Goal: Obtain resource: Obtain resource

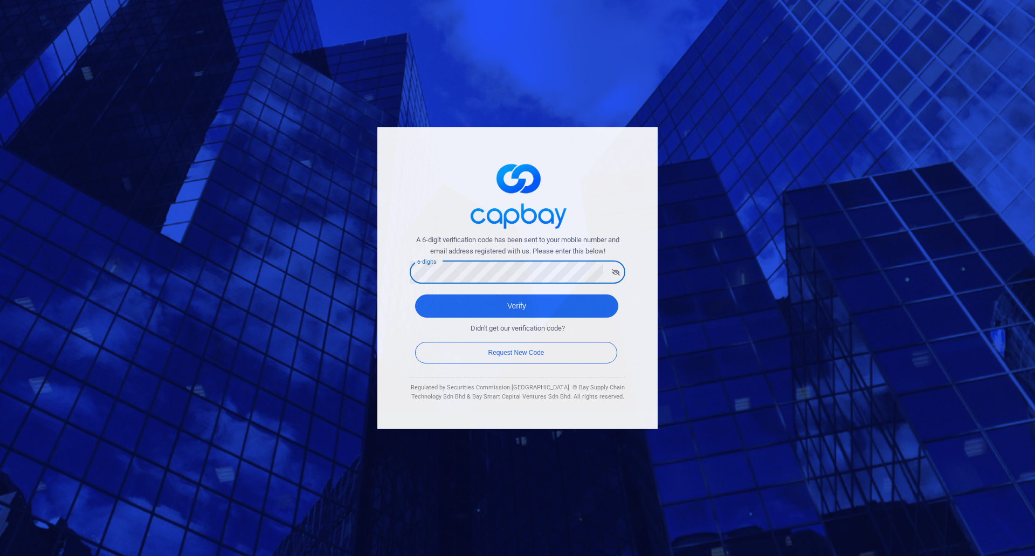
click at [402, 276] on div "A 6-digit verification code has been sent to your mobile number and email addre…" at bounding box center [517, 277] width 280 height 301
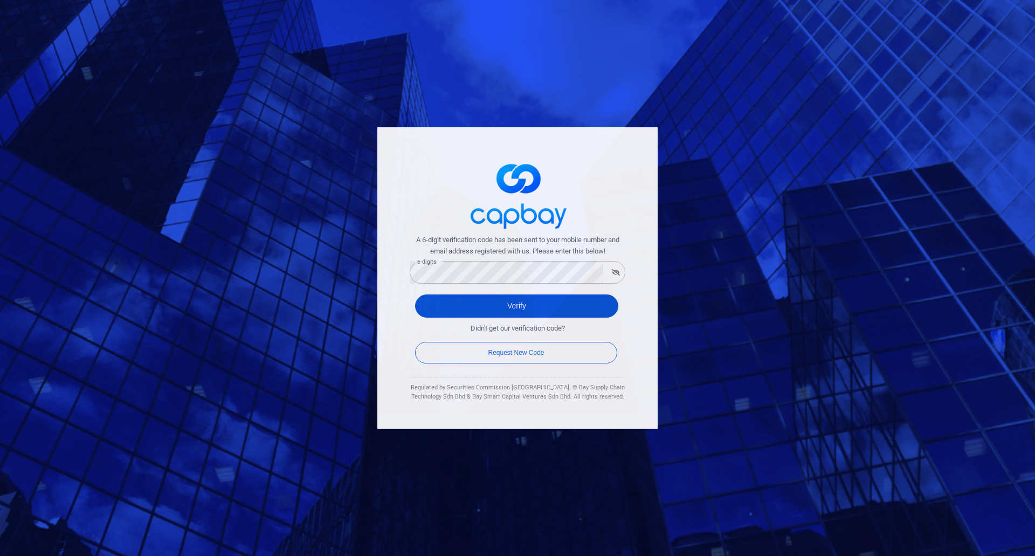
click at [504, 305] on button "Verify" at bounding box center [516, 305] width 203 height 23
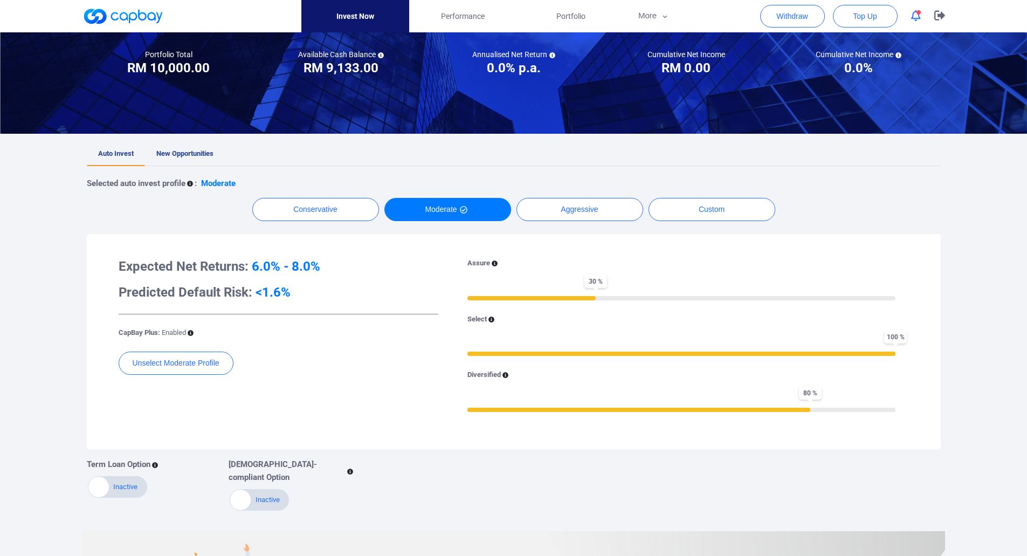
scroll to position [90, 0]
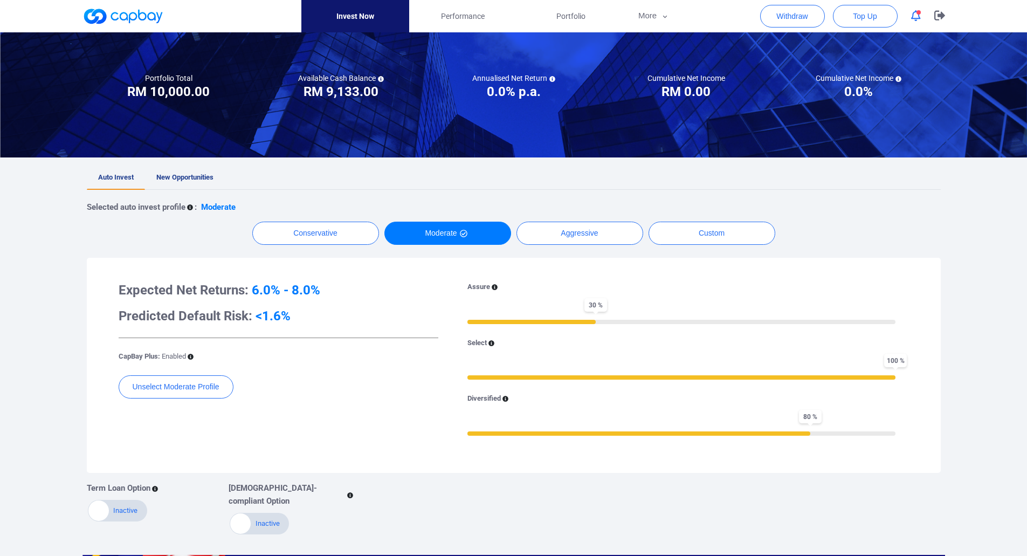
click at [1009, 24] on div at bounding box center [513, 24] width 1027 height 49
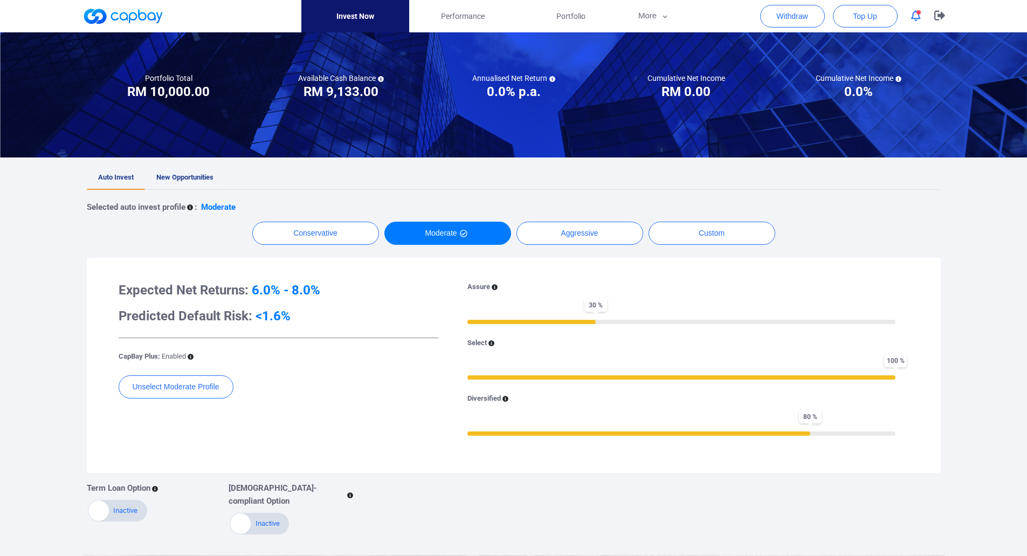
click at [175, 171] on link "New Opportunities" at bounding box center [185, 178] width 80 height 24
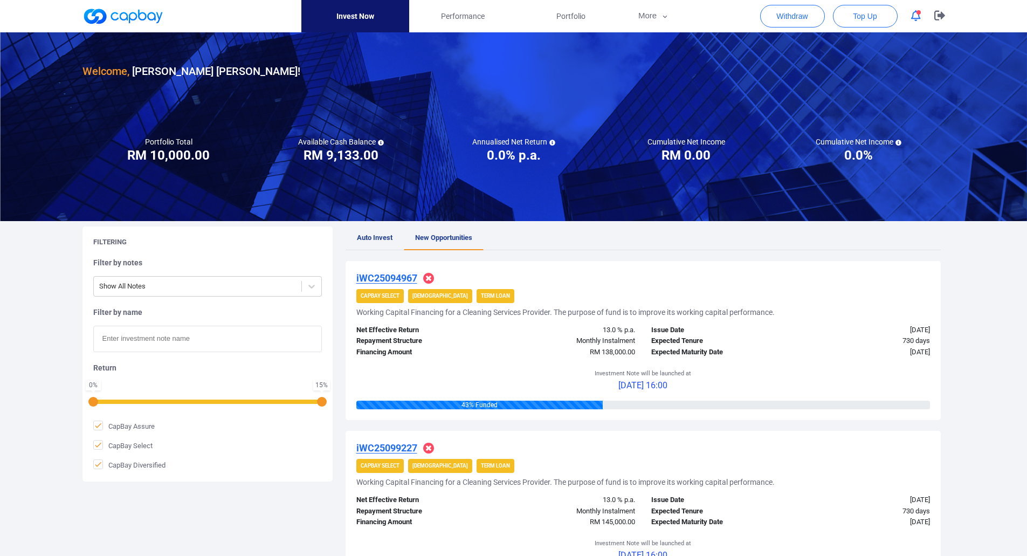
click at [332, 144] on h5 "Available Cash Balance" at bounding box center [341, 142] width 86 height 10
click at [1009, 15] on div at bounding box center [513, 24] width 1027 height 49
click at [1007, 19] on div at bounding box center [513, 24] width 1027 height 49
click at [1007, 22] on div at bounding box center [513, 24] width 1027 height 49
click at [568, 17] on span "Portfolio" at bounding box center [570, 16] width 29 height 12
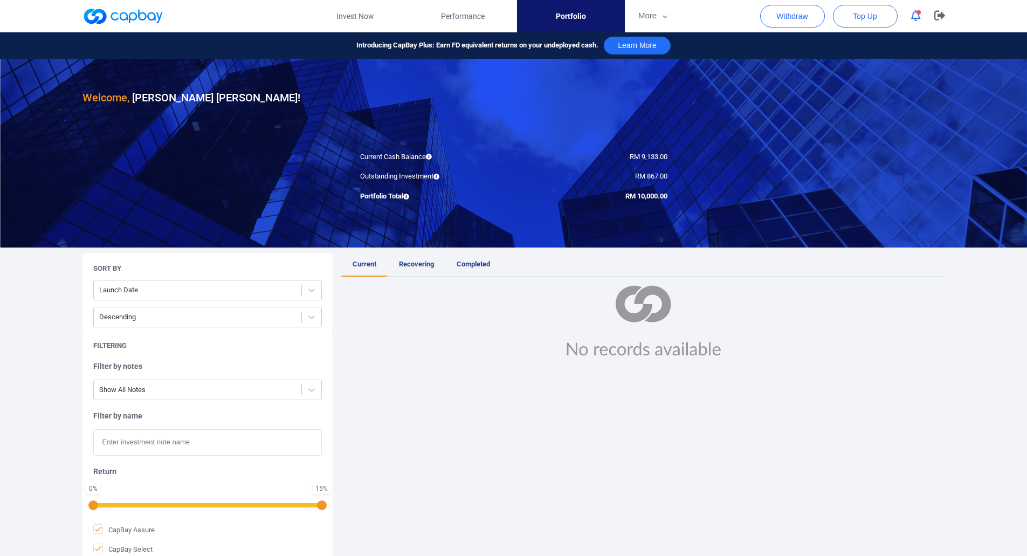
click at [915, 18] on icon "button" at bounding box center [916, 15] width 10 height 11
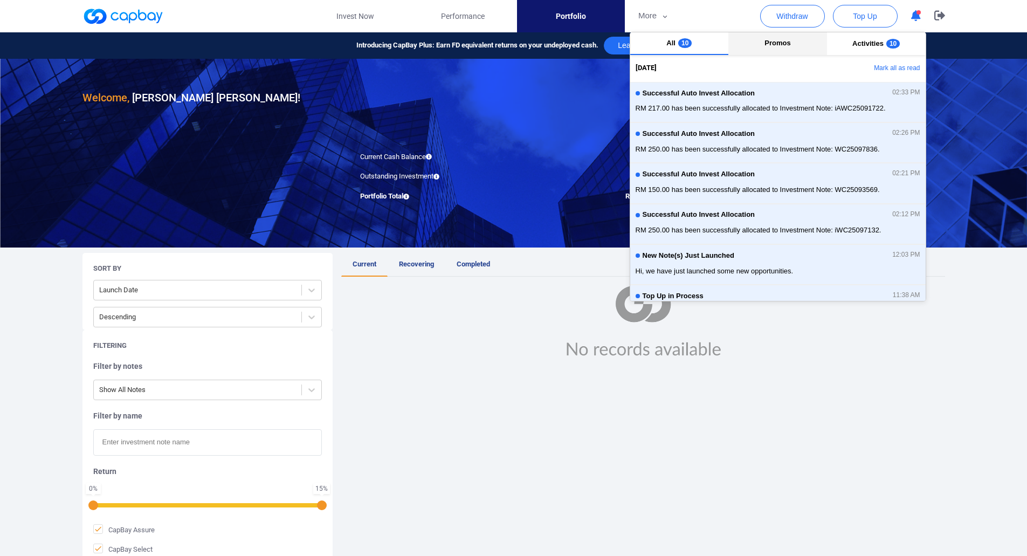
click at [773, 45] on span "Promos" at bounding box center [778, 43] width 26 height 8
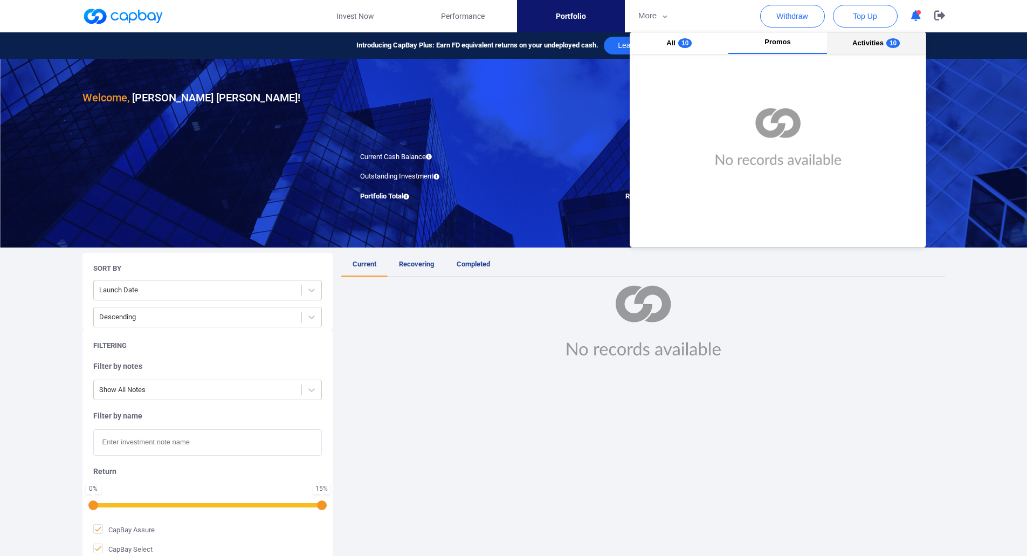
click at [874, 42] on span "Activities" at bounding box center [867, 43] width 31 height 8
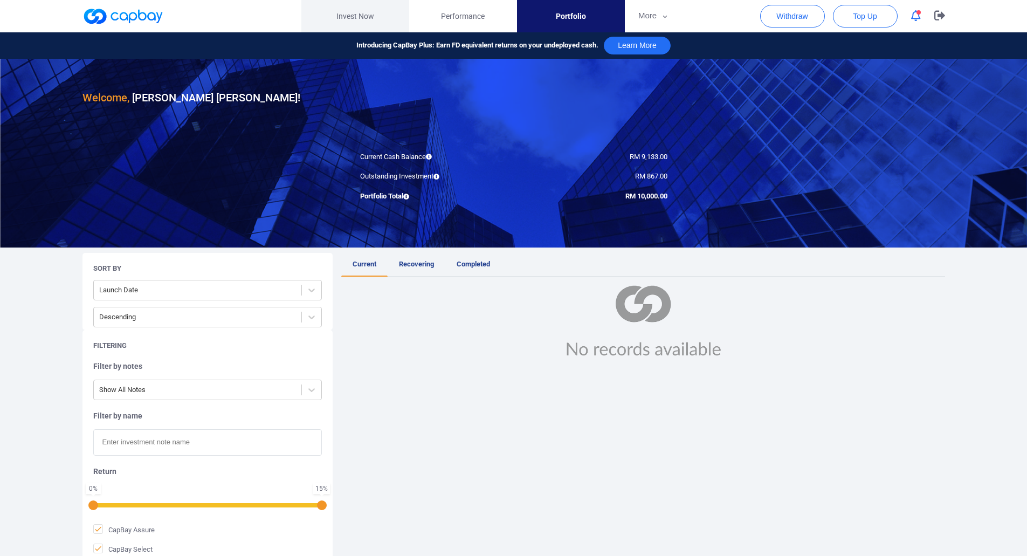
click at [344, 17] on link "Invest Now" at bounding box center [355, 16] width 108 height 32
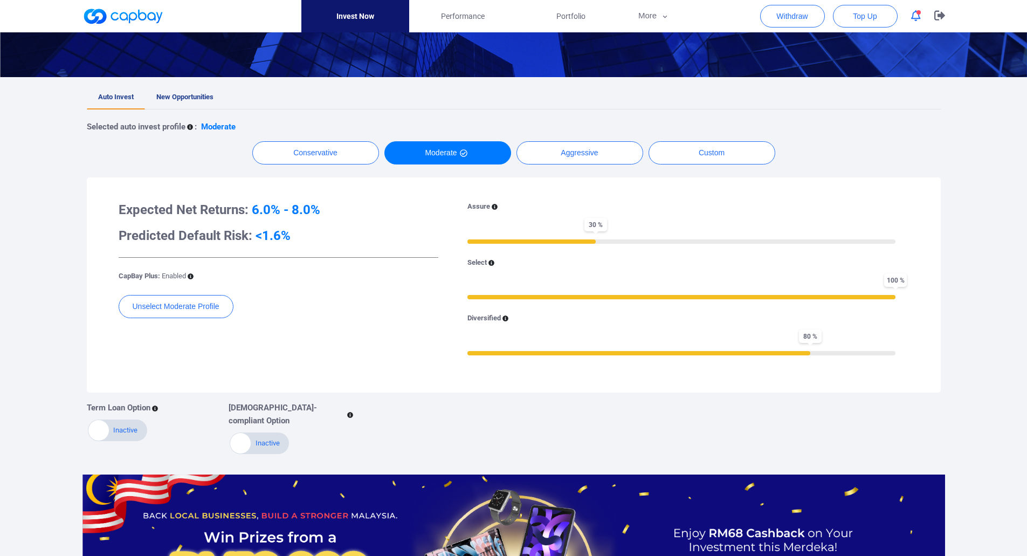
scroll to position [180, 0]
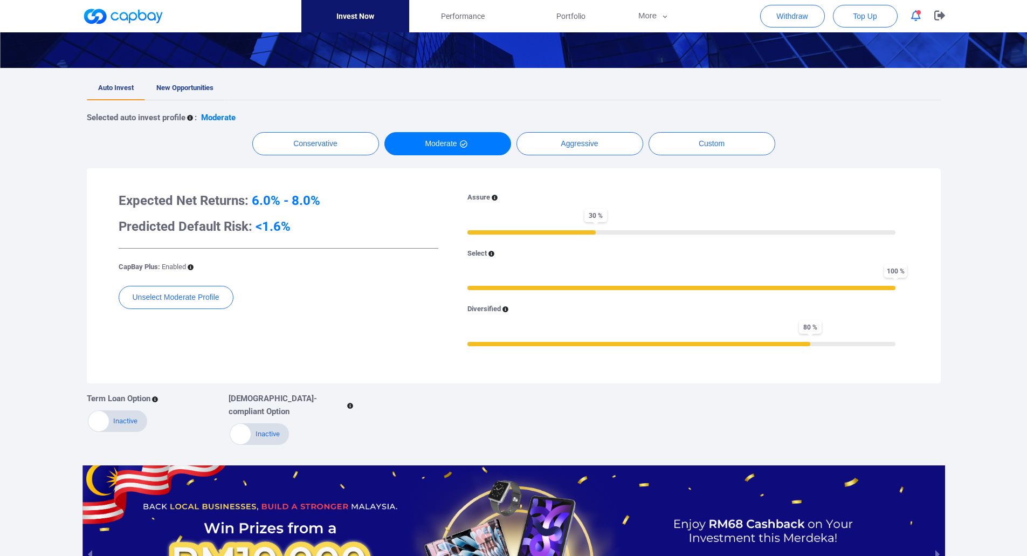
click at [203, 83] on link "New Opportunities" at bounding box center [185, 89] width 80 height 24
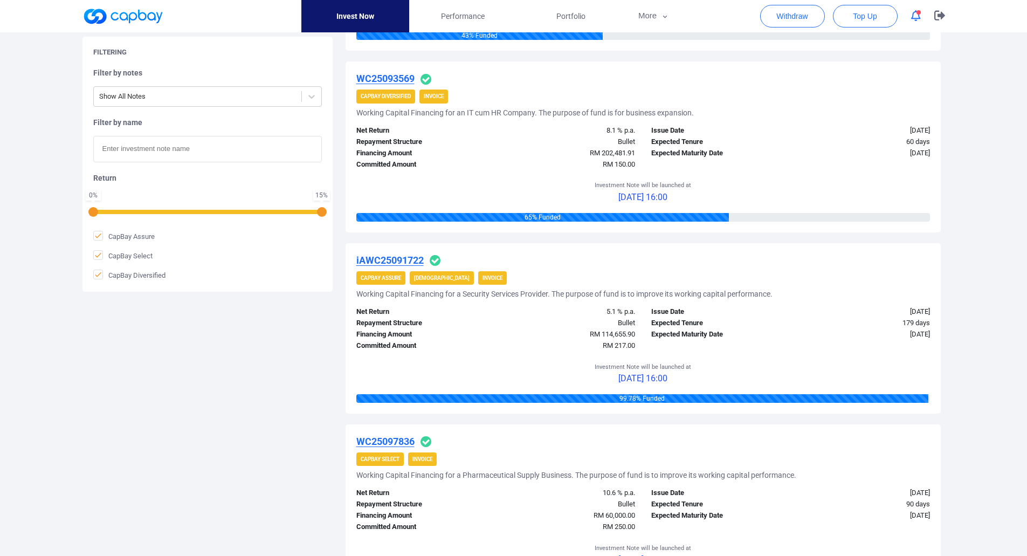
scroll to position [809, 0]
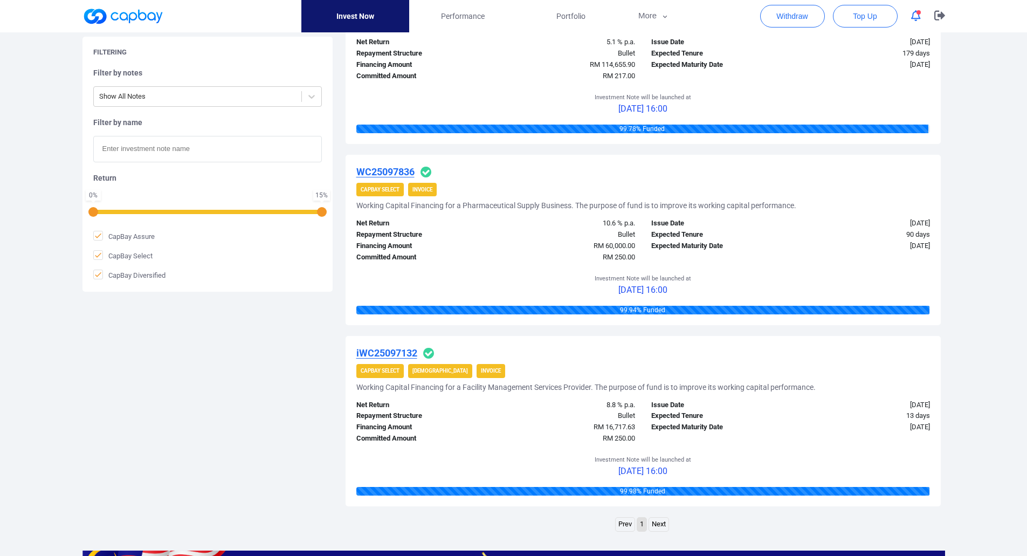
click at [521, 276] on div "Investment Note will be launched at [DATE] 16:00" at bounding box center [643, 284] width 574 height 43
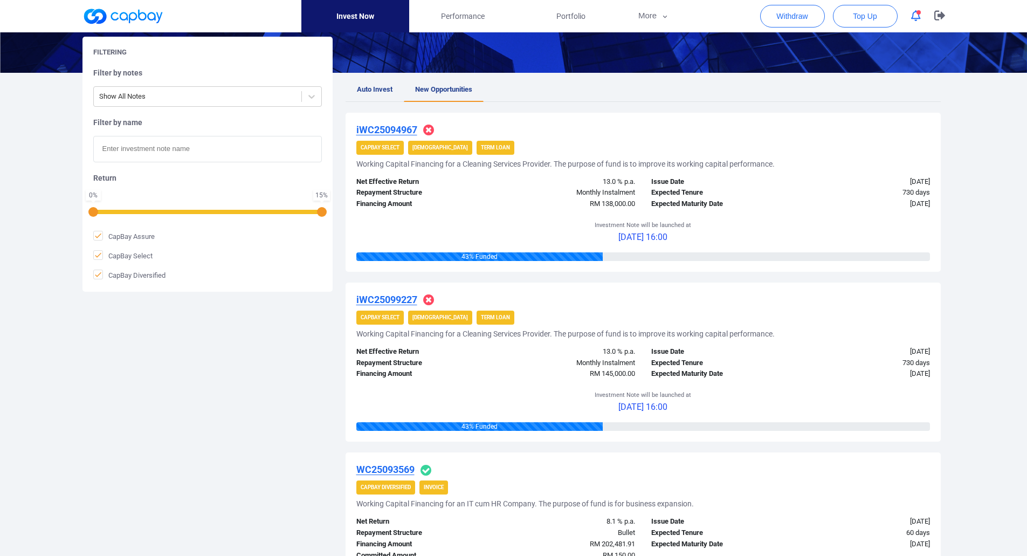
scroll to position [147, 0]
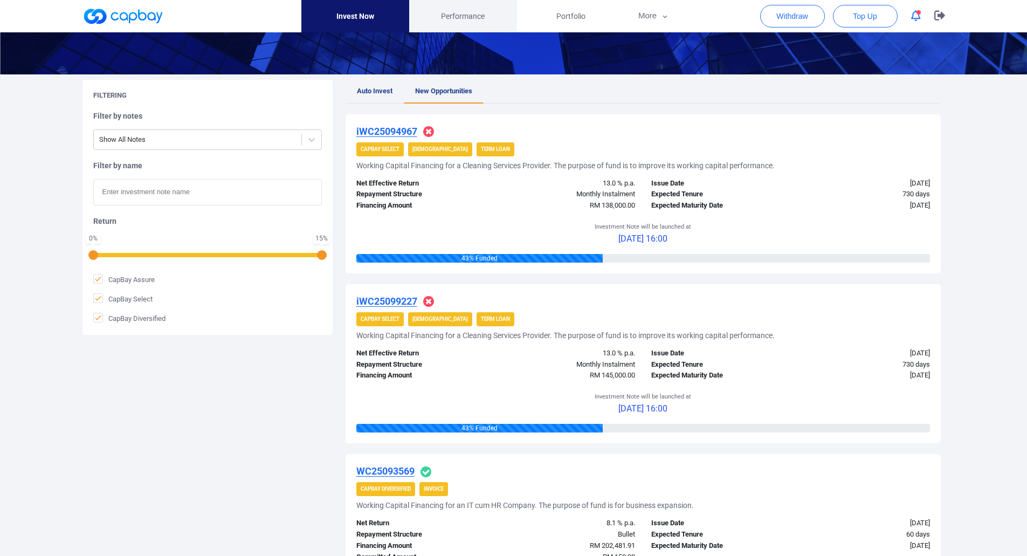
click at [462, 19] on span "Performance" at bounding box center [463, 16] width 44 height 12
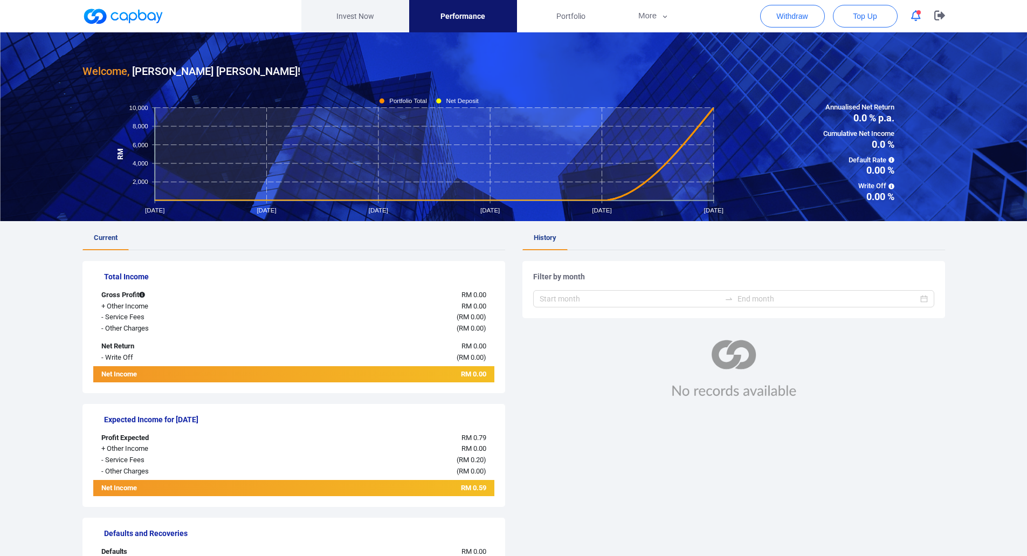
click at [364, 16] on link "Invest Now" at bounding box center [355, 16] width 108 height 32
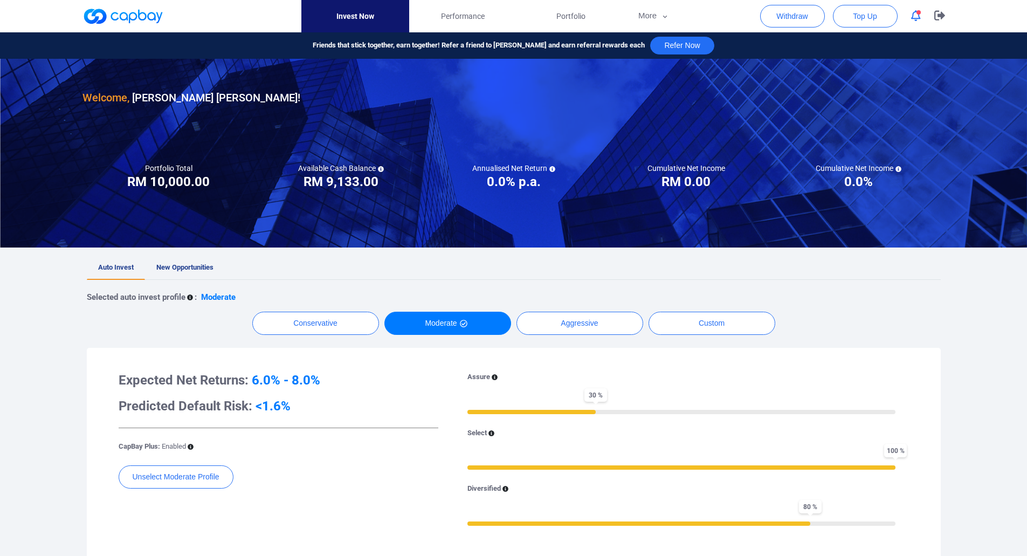
click at [917, 15] on icon "button" at bounding box center [916, 15] width 10 height 11
click at [179, 269] on span "New Opportunities" at bounding box center [184, 267] width 57 height 8
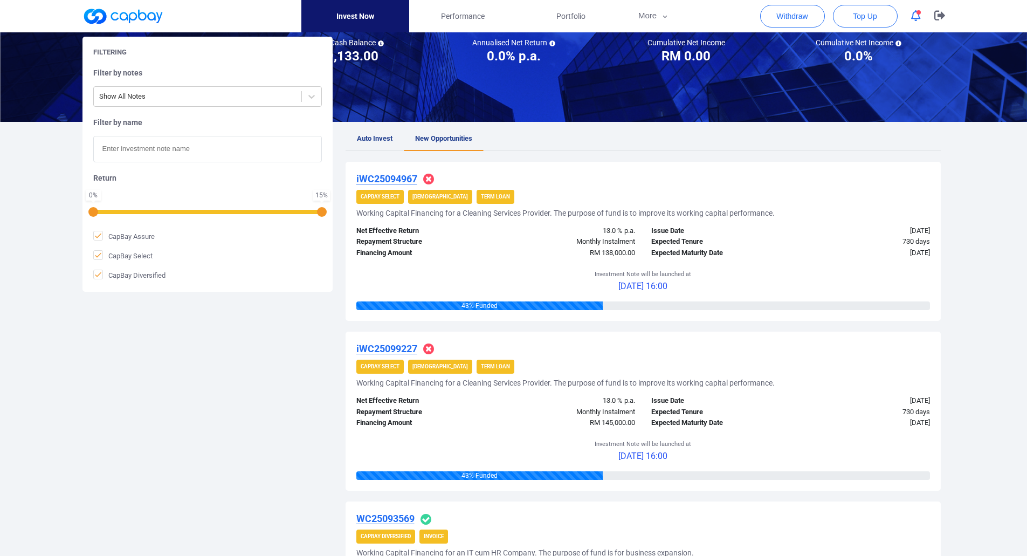
scroll to position [270, 0]
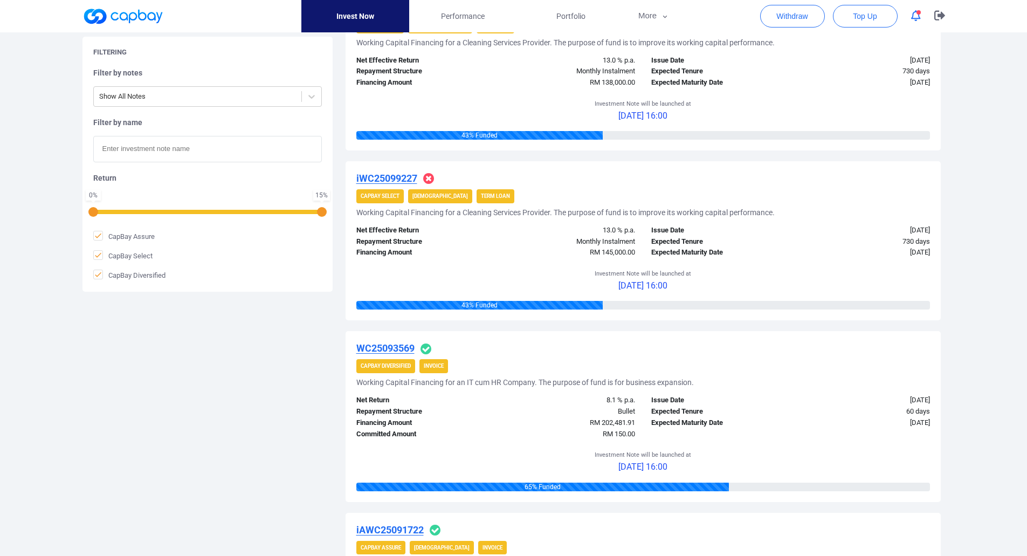
click at [382, 368] on strong "CapBay Diversified" at bounding box center [386, 366] width 50 height 6
click at [429, 362] on span "Invoice" at bounding box center [433, 366] width 29 height 14
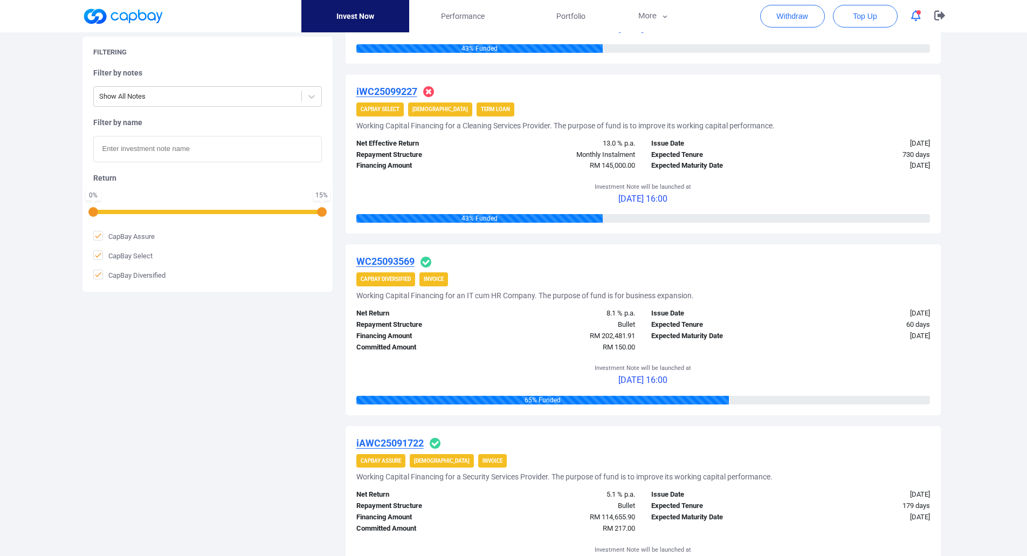
scroll to position [449, 0]
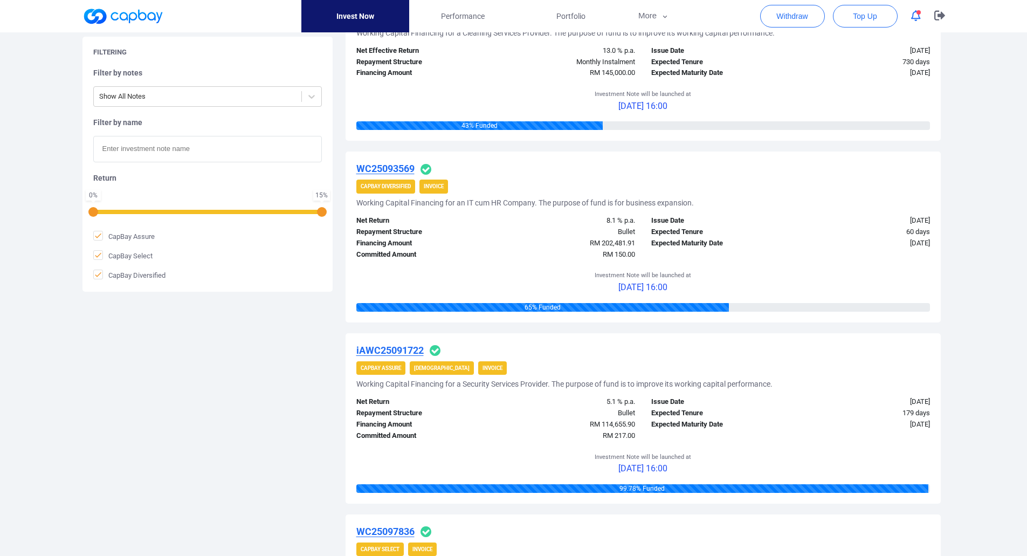
click at [399, 350] on u "iAWC25091722" at bounding box center [389, 350] width 67 height 11
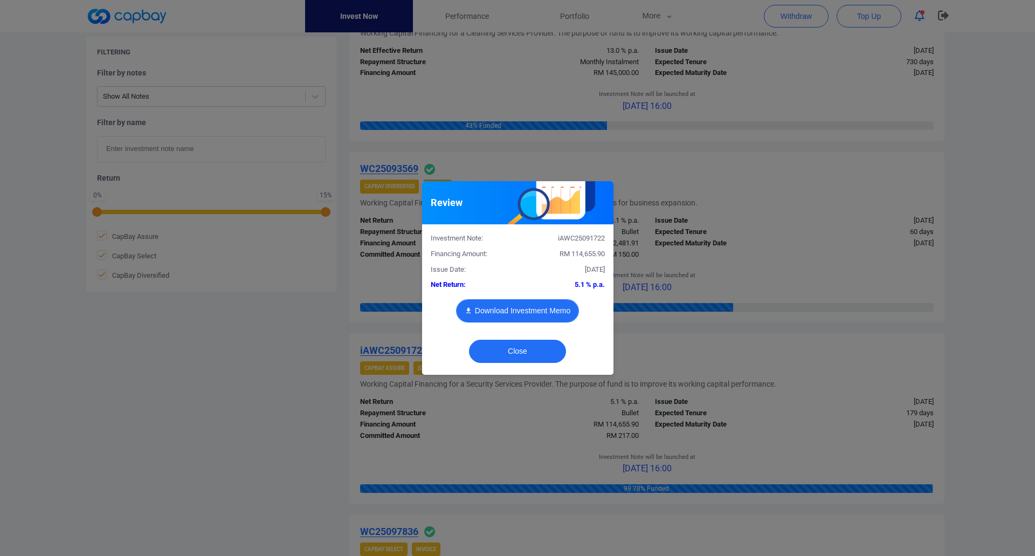
click at [531, 306] on button "Download Investment Memo" at bounding box center [517, 310] width 123 height 23
click at [507, 343] on button "Close" at bounding box center [517, 351] width 97 height 23
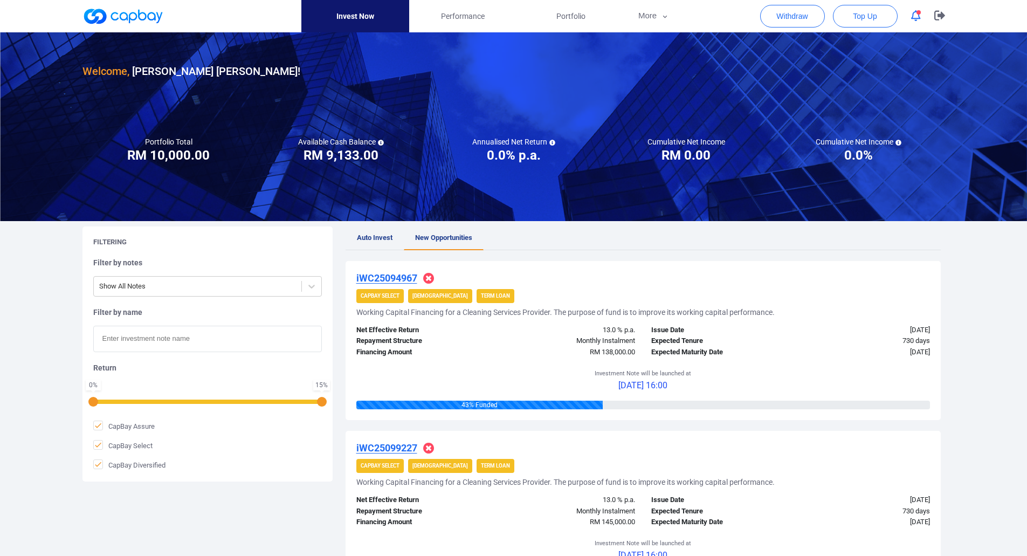
scroll to position [90, 0]
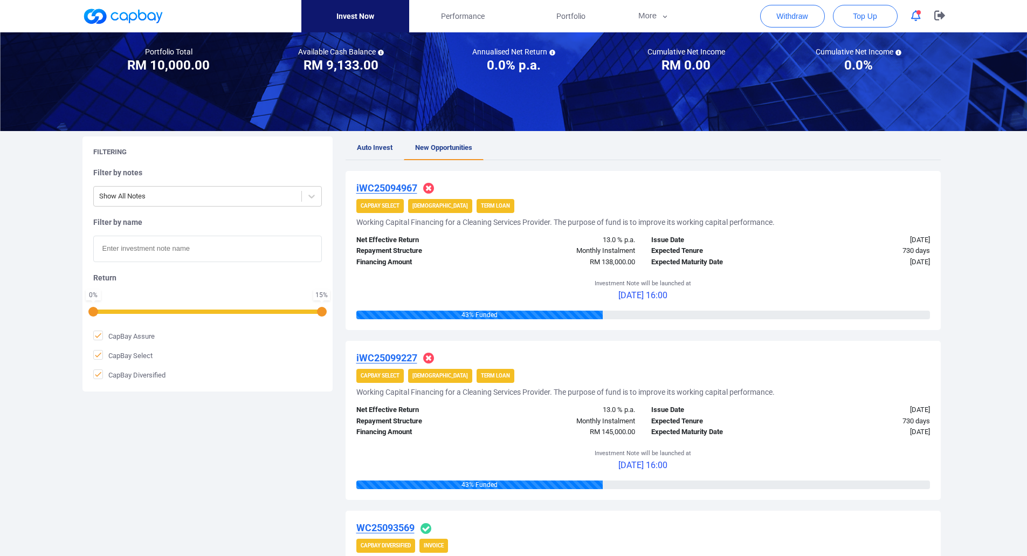
click at [394, 188] on u "iWC25094967" at bounding box center [386, 187] width 61 height 11
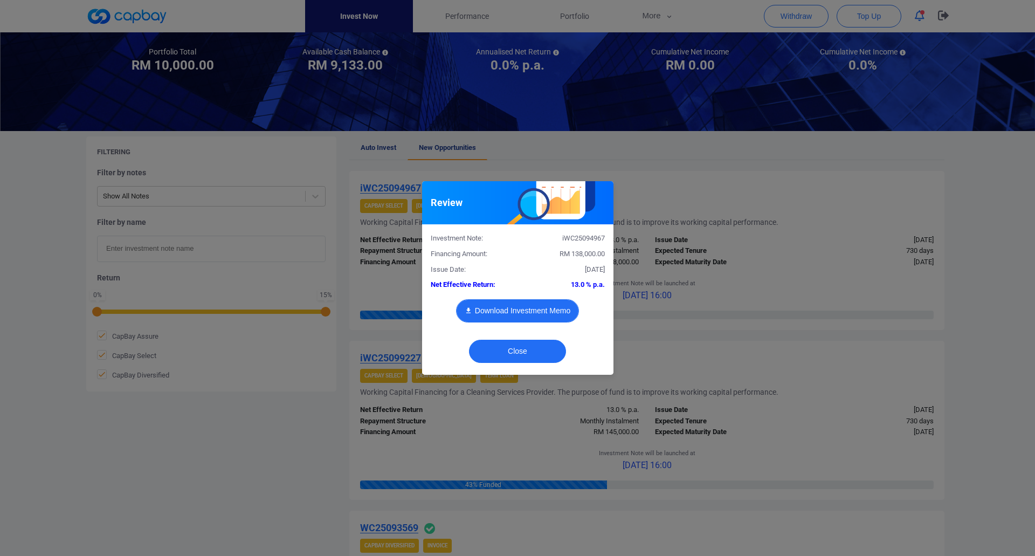
click at [528, 318] on button "Download Investment Memo" at bounding box center [517, 310] width 123 height 23
click at [517, 347] on button "Close" at bounding box center [517, 351] width 97 height 23
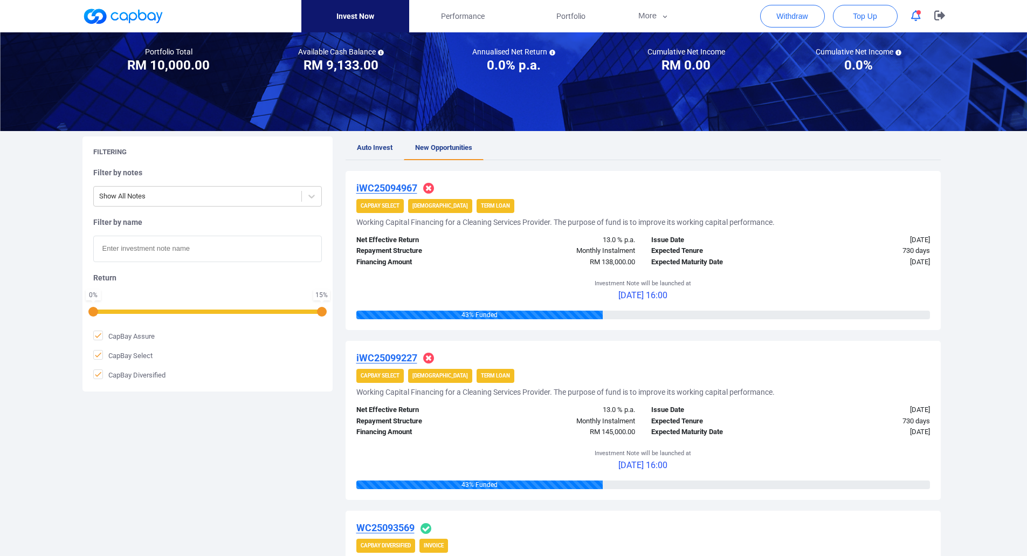
click at [394, 355] on u "iWC25099227" at bounding box center [386, 357] width 61 height 11
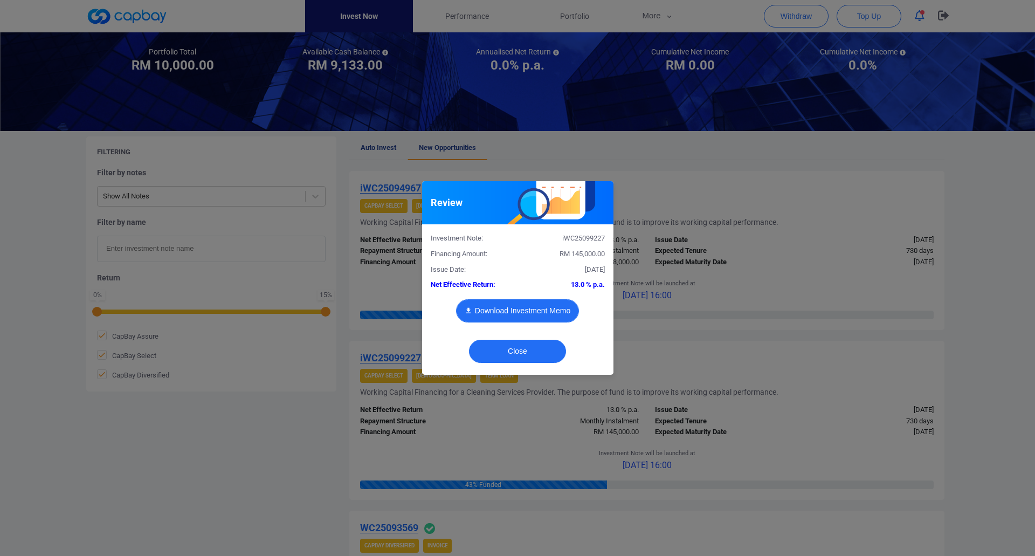
click at [510, 305] on button "Download Investment Memo" at bounding box center [517, 310] width 123 height 23
click at [522, 352] on button "Close" at bounding box center [517, 351] width 97 height 23
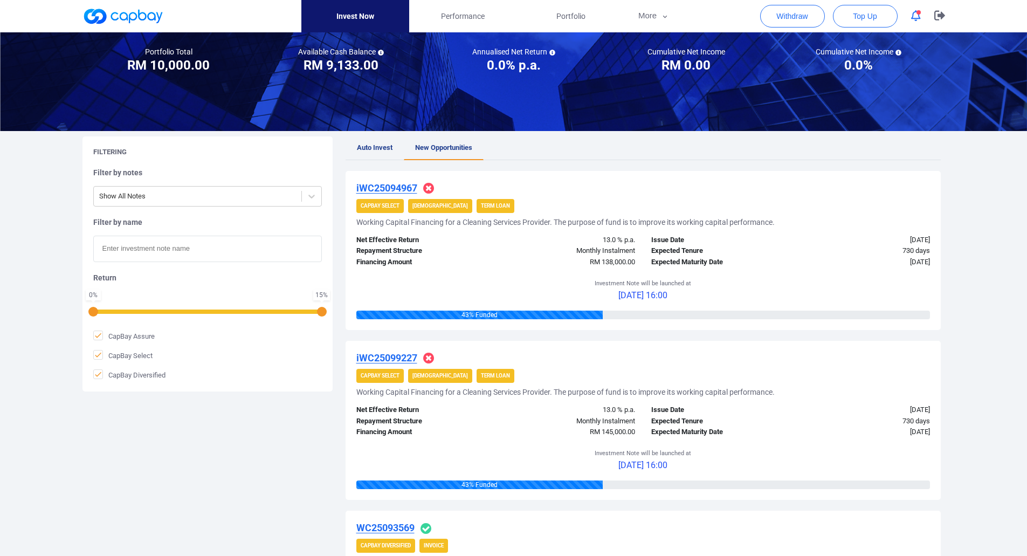
click at [493, 290] on div "Investment Note will be launched at [DATE] 16:00" at bounding box center [643, 289] width 574 height 43
click at [417, 267] on div "Financing Amount" at bounding box center [422, 262] width 148 height 11
click at [359, 153] on link "Auto Invest" at bounding box center [375, 148] width 58 height 24
